Goal: Task Accomplishment & Management: Use online tool/utility

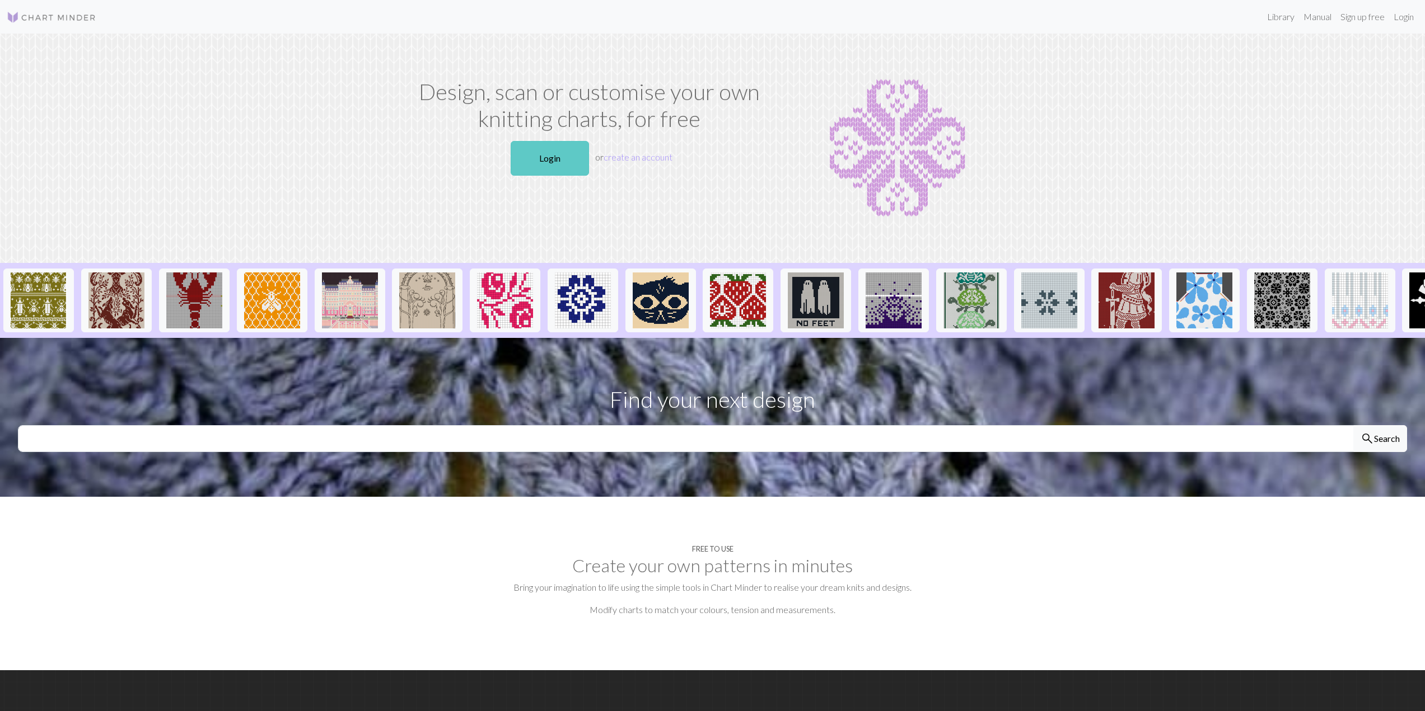
drag, startPoint x: 550, startPoint y: 157, endPoint x: 565, endPoint y: 148, distance: 17.9
click at [550, 157] on link "Login" at bounding box center [550, 158] width 78 height 35
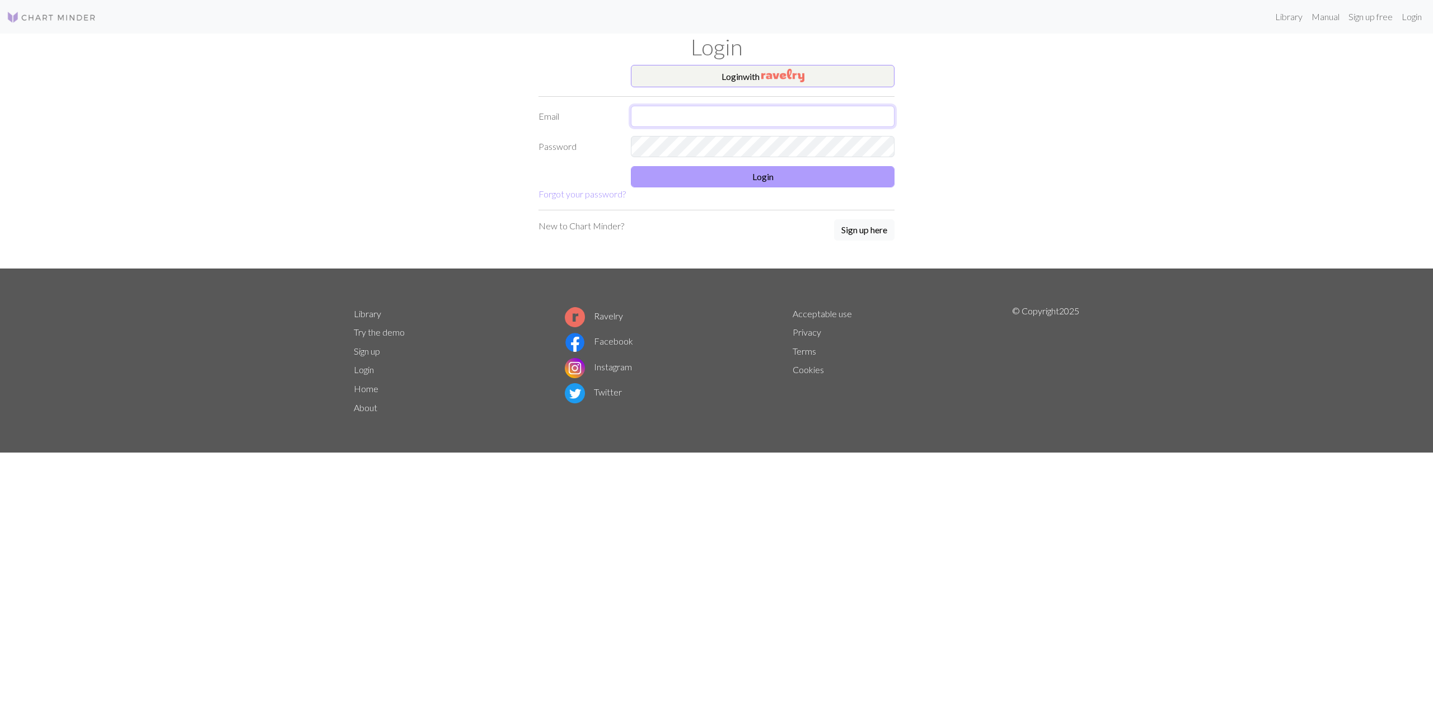
type input "[EMAIL_ADDRESS][DOMAIN_NAME]"
click at [767, 171] on button "Login" at bounding box center [763, 176] width 264 height 21
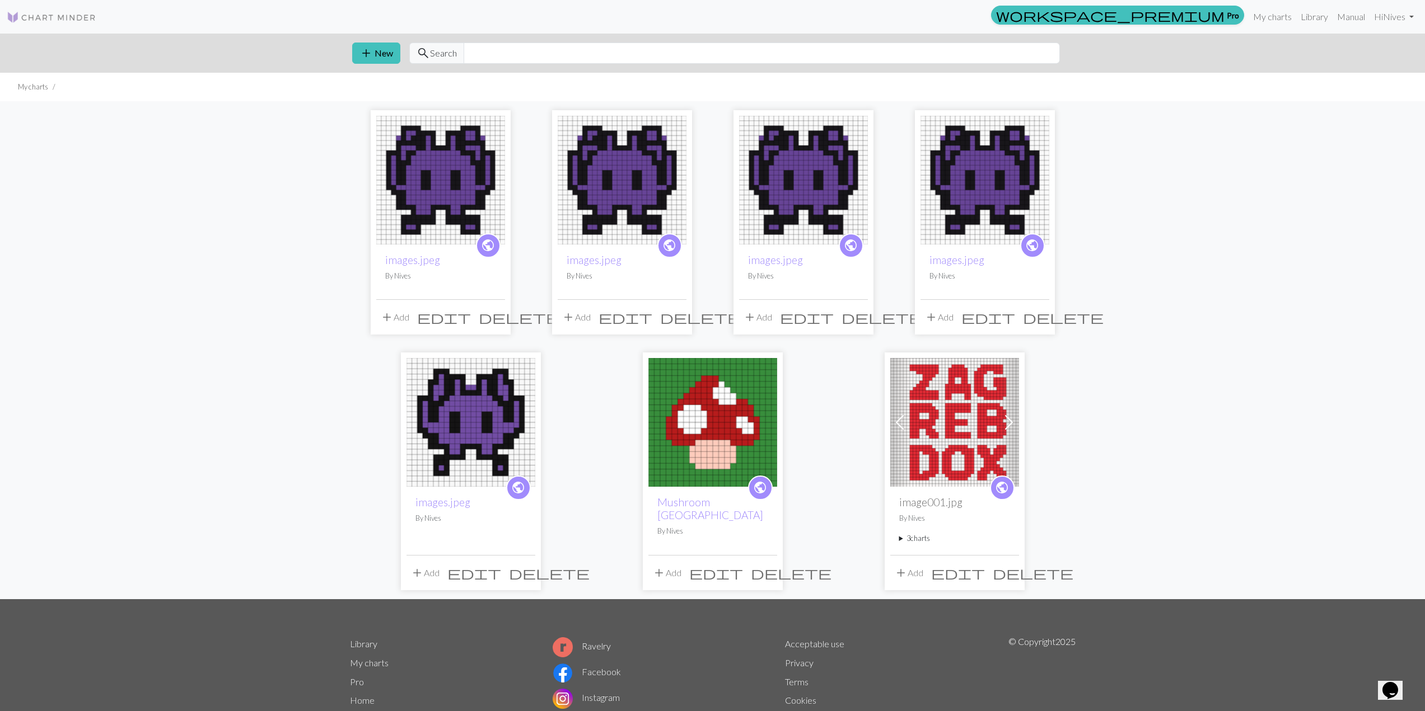
click at [487, 173] on img at bounding box center [440, 180] width 129 height 129
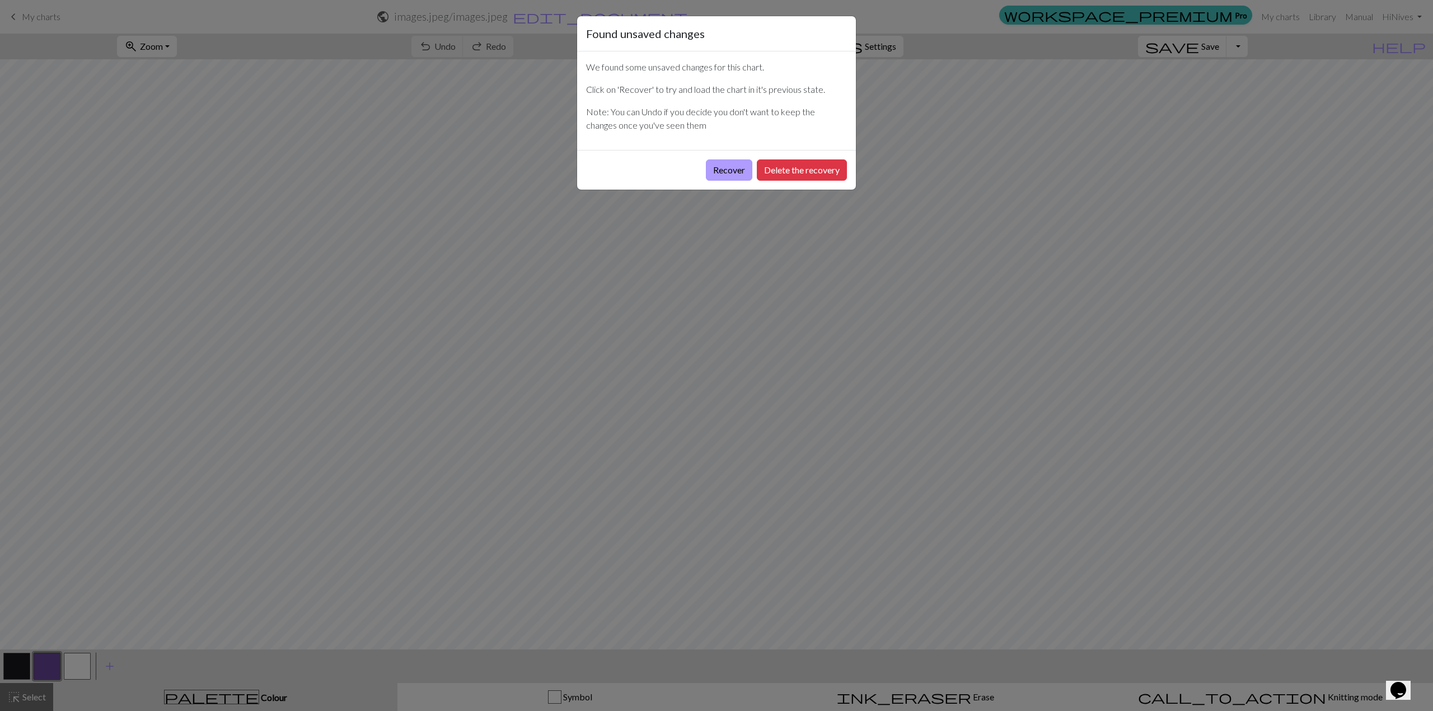
click at [730, 171] on button "Recover" at bounding box center [729, 170] width 46 height 21
click at [738, 173] on button "Recover" at bounding box center [729, 170] width 46 height 21
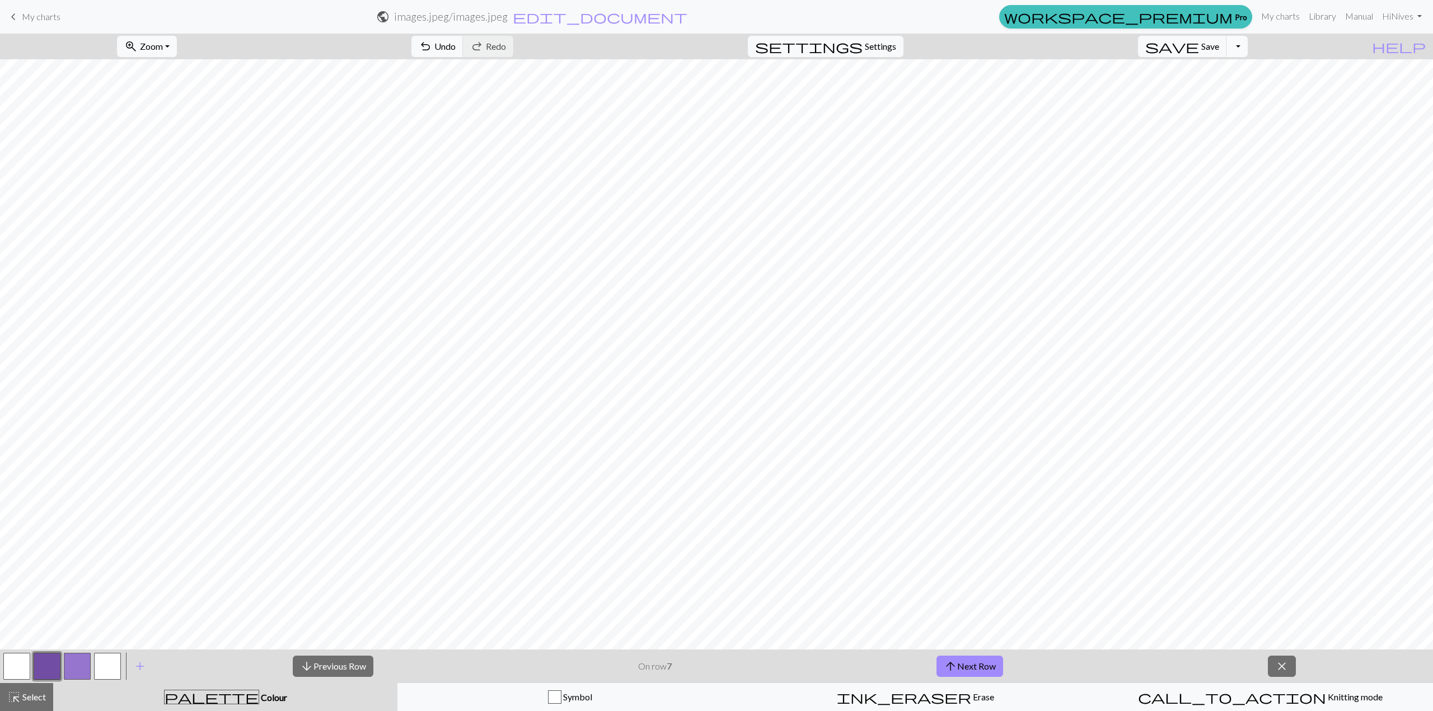
click at [1248, 50] on button "Toggle Dropdown" at bounding box center [1236, 46] width 21 height 21
click at [1222, 88] on button "save_alt Download" at bounding box center [1154, 89] width 185 height 18
click at [1212, 46] on div "Your download is ready! Download" at bounding box center [716, 32] width 1433 height 65
click at [769, 15] on button "Close" at bounding box center [766, 18] width 27 height 31
click at [1219, 59] on div "save Save Save Toggle Dropdown file_copy Save a copy save_alt Download" at bounding box center [1193, 47] width 127 height 26
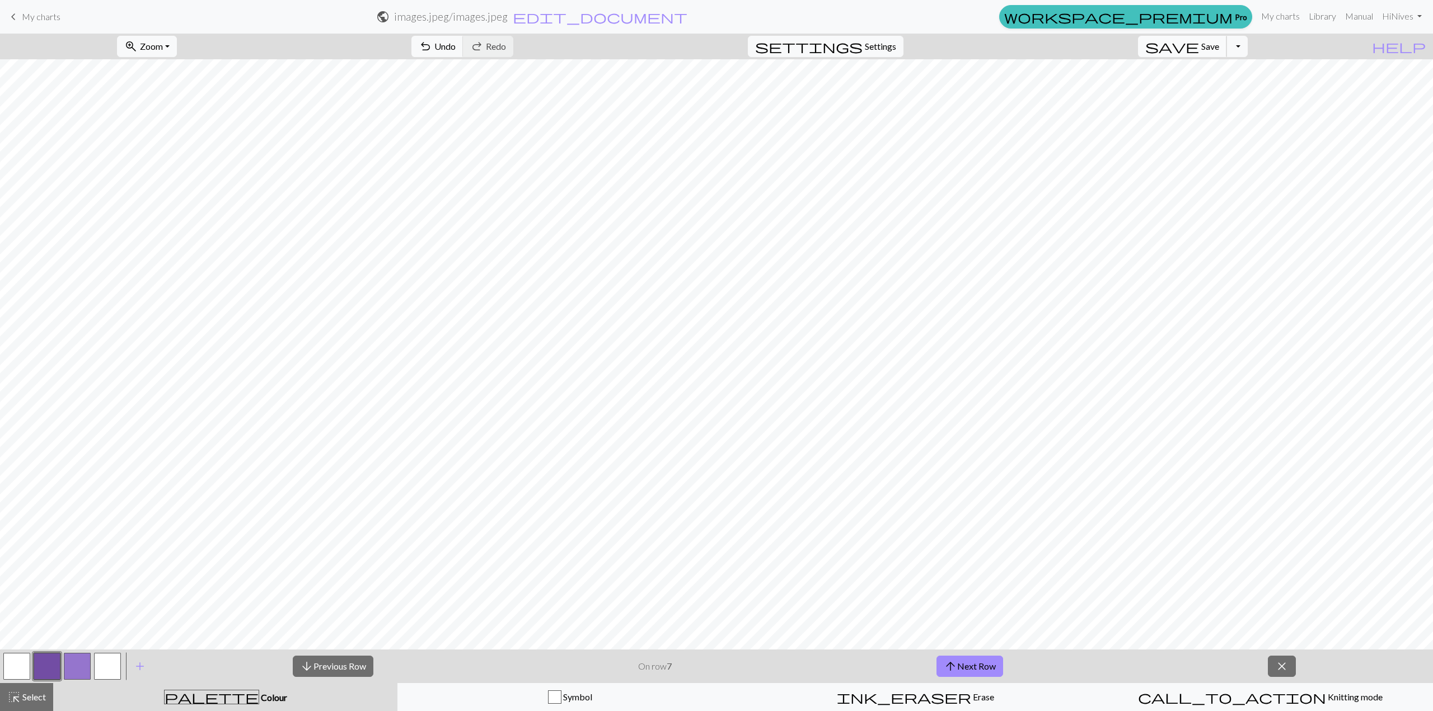
click at [1219, 49] on span "Save" at bounding box center [1210, 46] width 18 height 11
click at [606, 14] on div "Chart saved" at bounding box center [716, 22] width 1433 height 44
click at [730, 22] on form "public images.jpeg / images.jpeg edit_document Edit settings" at bounding box center [531, 17] width 925 height 22
click at [687, 20] on span "edit_document" at bounding box center [600, 17] width 175 height 16
select select "68b7463f3eea154e62527286"
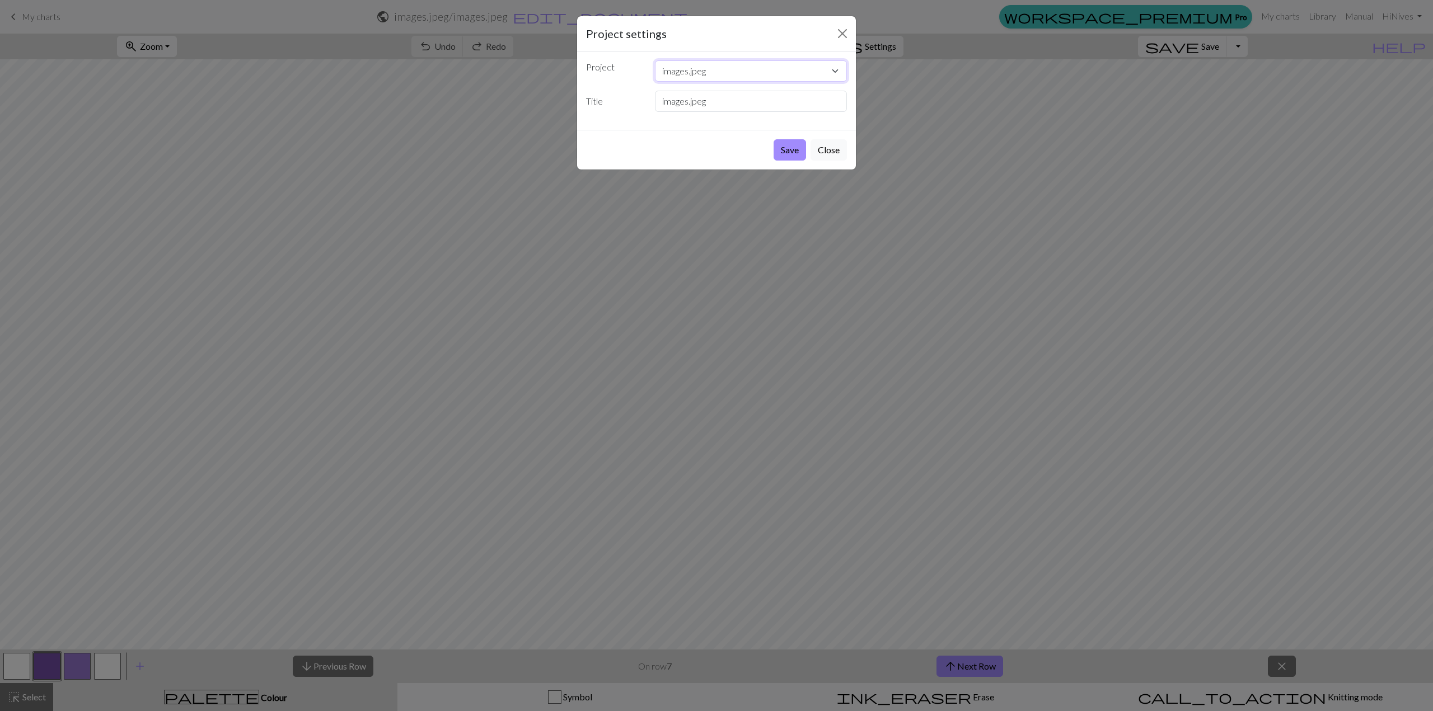
click at [724, 77] on select "images.jpeg images.jpeg images.jpeg images.jpeg images.jpeg Mushroom Granny Squ…" at bounding box center [751, 70] width 193 height 21
click at [706, 110] on input "images.jpeg" at bounding box center [751, 101] width 193 height 21
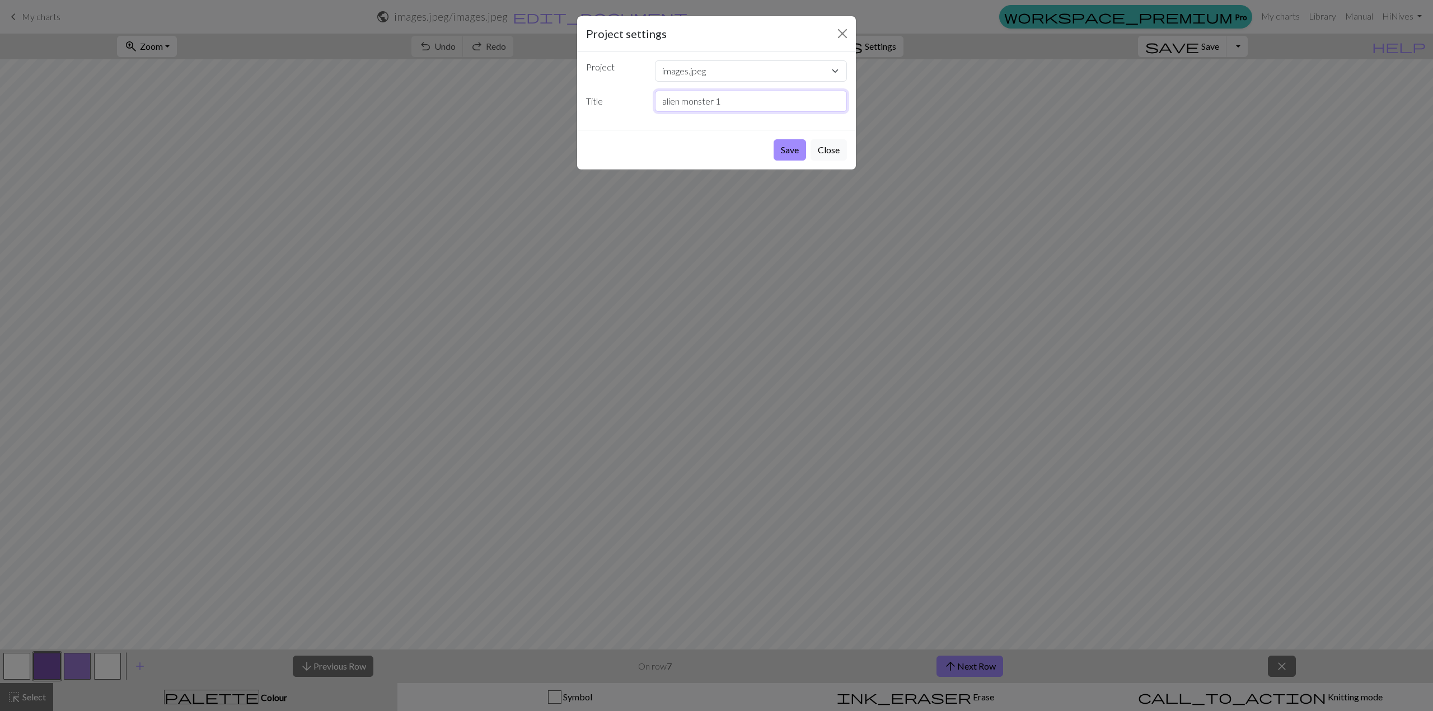
type input "alien monster 1"
click at [774, 139] on button "Save" at bounding box center [790, 149] width 32 height 21
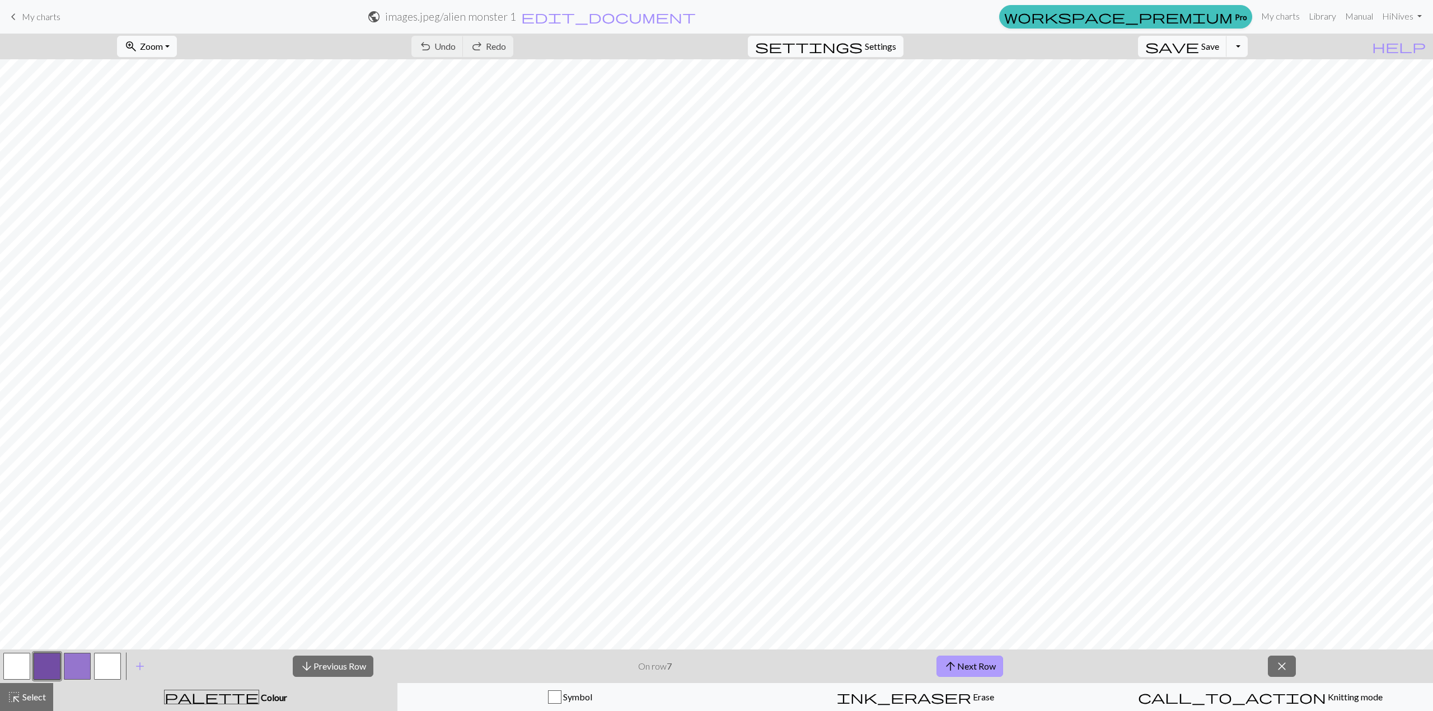
click at [962, 665] on button "arrow_upward Next Row" at bounding box center [969, 666] width 67 height 21
click at [975, 668] on button "arrow_upward Next Row" at bounding box center [969, 666] width 67 height 21
click at [977, 654] on div "arrow_downward Previous Row On row 9 arrow_upward Next Row close" at bounding box center [794, 667] width 1277 height 34
click at [967, 668] on button "arrow_upward Next Row" at bounding box center [969, 666] width 67 height 21
